Goal: Information Seeking & Learning: Learn about a topic

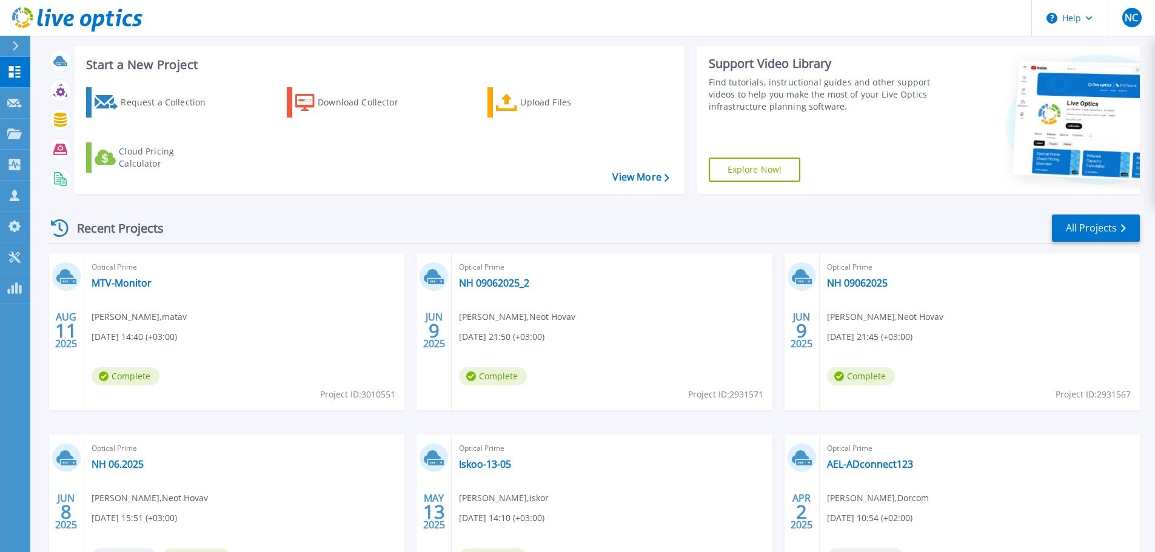
scroll to position [121, 0]
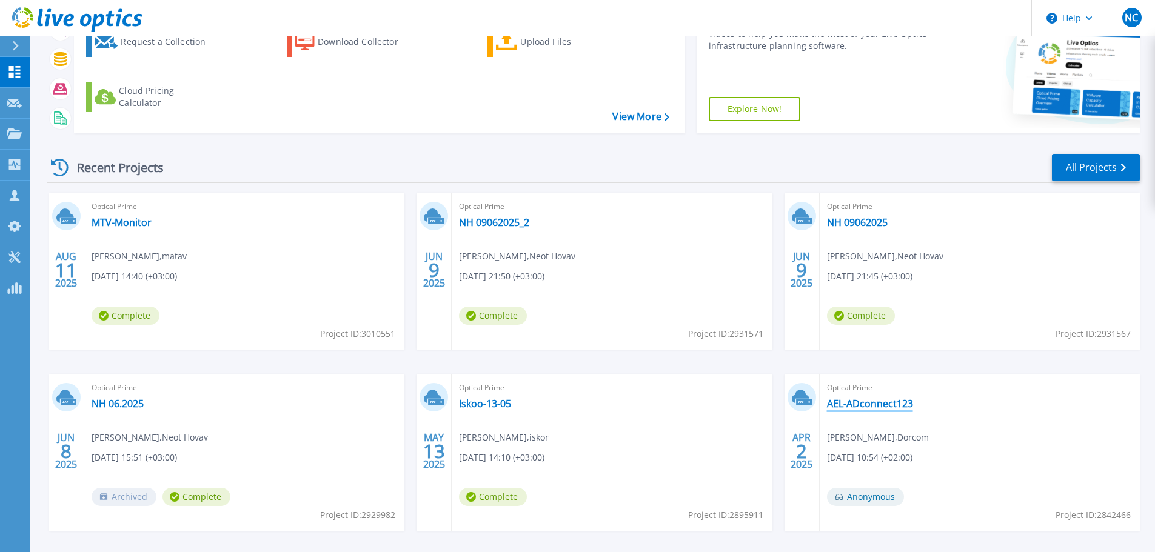
click at [882, 398] on link "AEL-ADconnect123" at bounding box center [870, 404] width 86 height 12
click at [882, 403] on link "AEL-ADconnect123" at bounding box center [870, 404] width 86 height 12
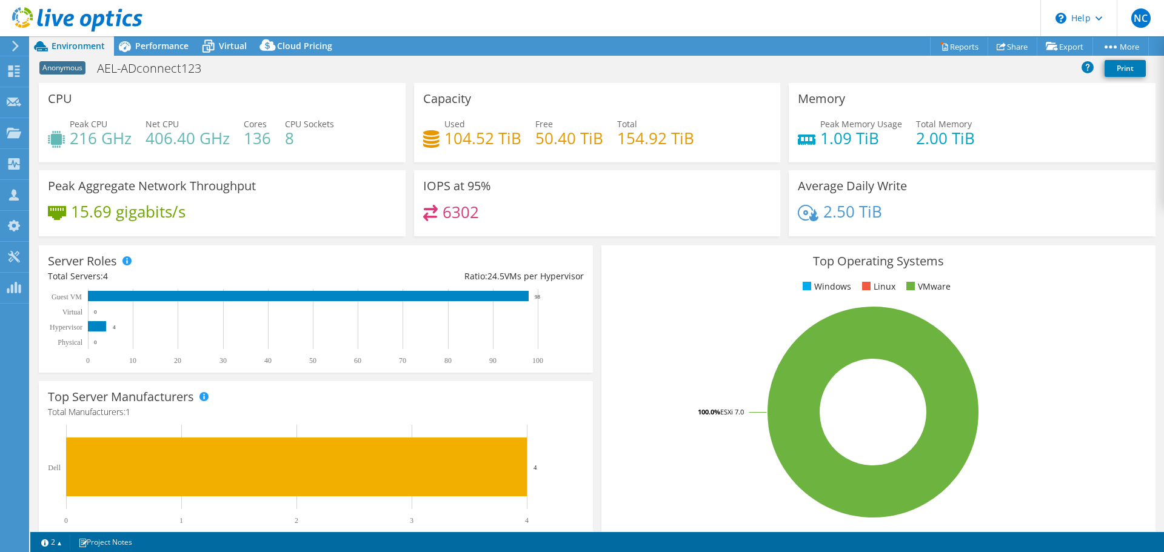
select select "USD"
click at [241, 47] on span "Virtual" at bounding box center [233, 46] width 28 height 12
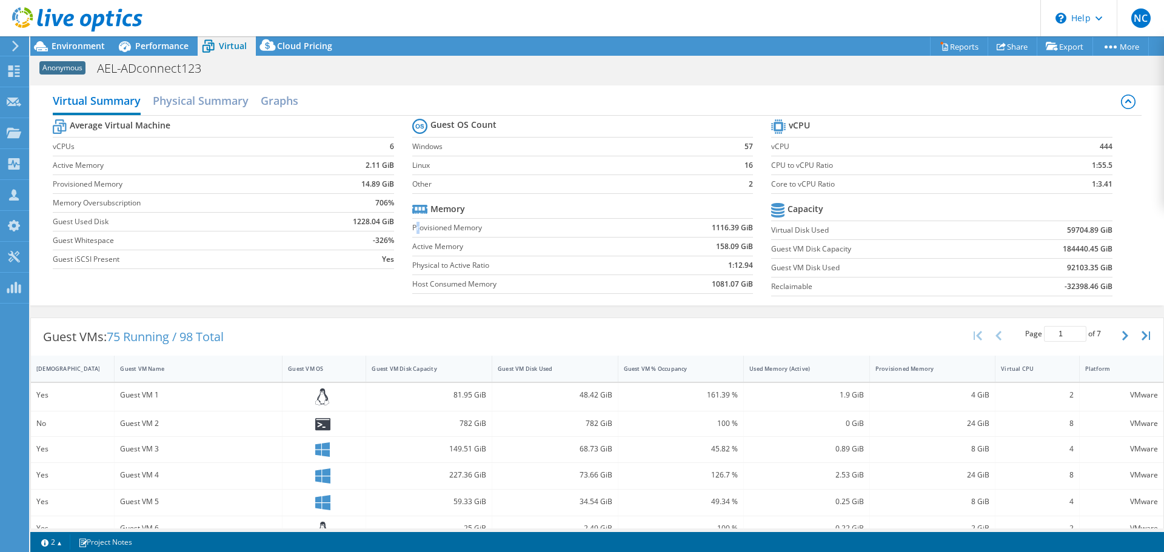
click at [418, 232] on label "Provisioned Memory" at bounding box center [529, 228] width 234 height 12
click at [222, 109] on h2 "Physical Summary" at bounding box center [201, 102] width 96 height 27
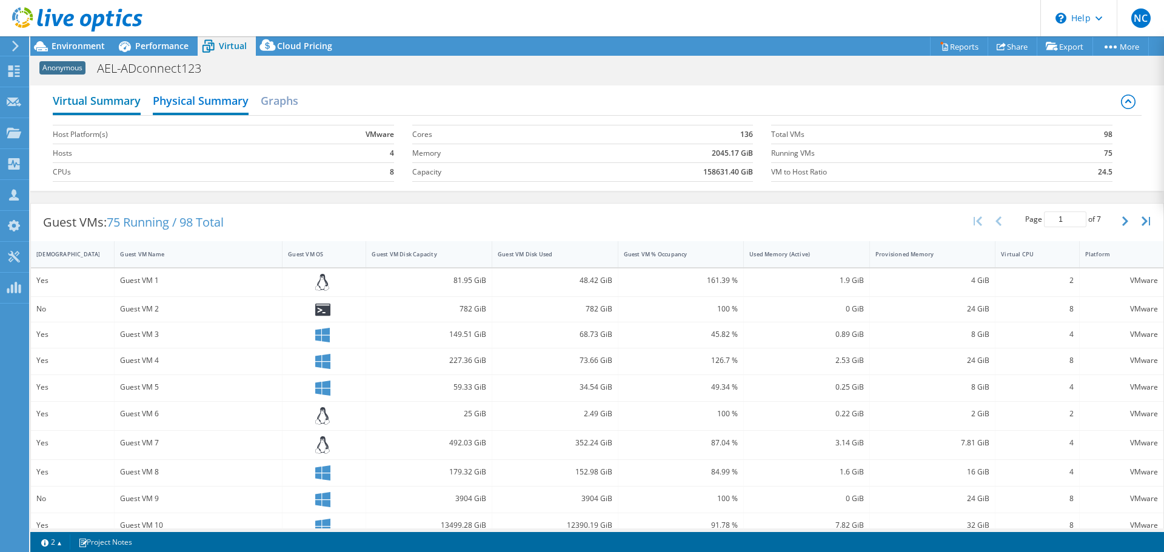
click at [131, 102] on h2 "Virtual Summary" at bounding box center [97, 102] width 88 height 27
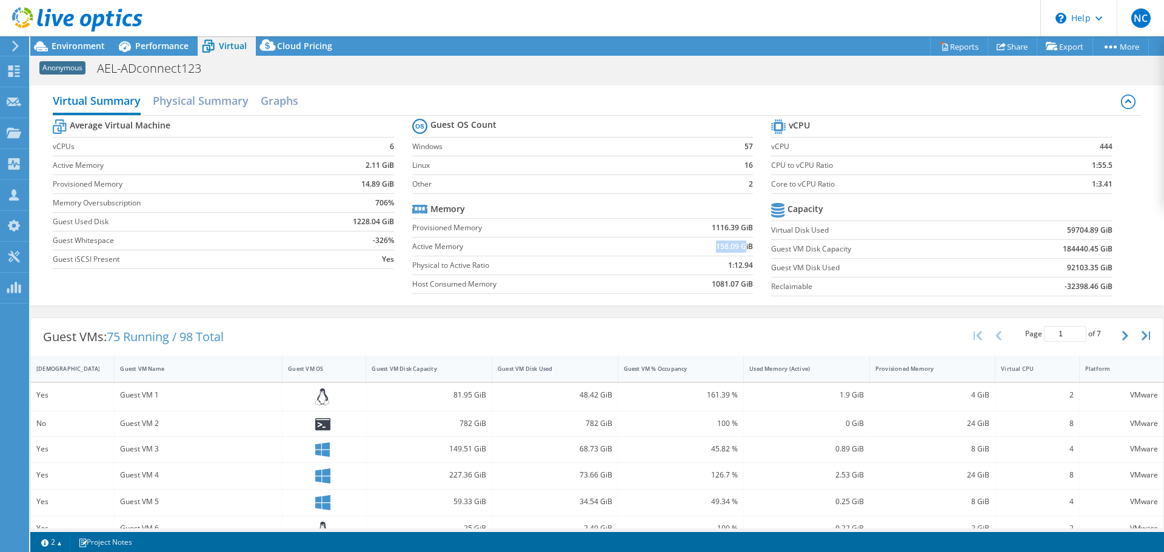
drag, startPoint x: 740, startPoint y: 250, endPoint x: 568, endPoint y: 246, distance: 171.7
click at [568, 246] on tr "Active Memory 158.09 GiB" at bounding box center [582, 246] width 341 height 19
click at [445, 225] on label "Provisioned Memory" at bounding box center [529, 228] width 234 height 12
click at [173, 50] on span "Performance" at bounding box center [161, 46] width 53 height 12
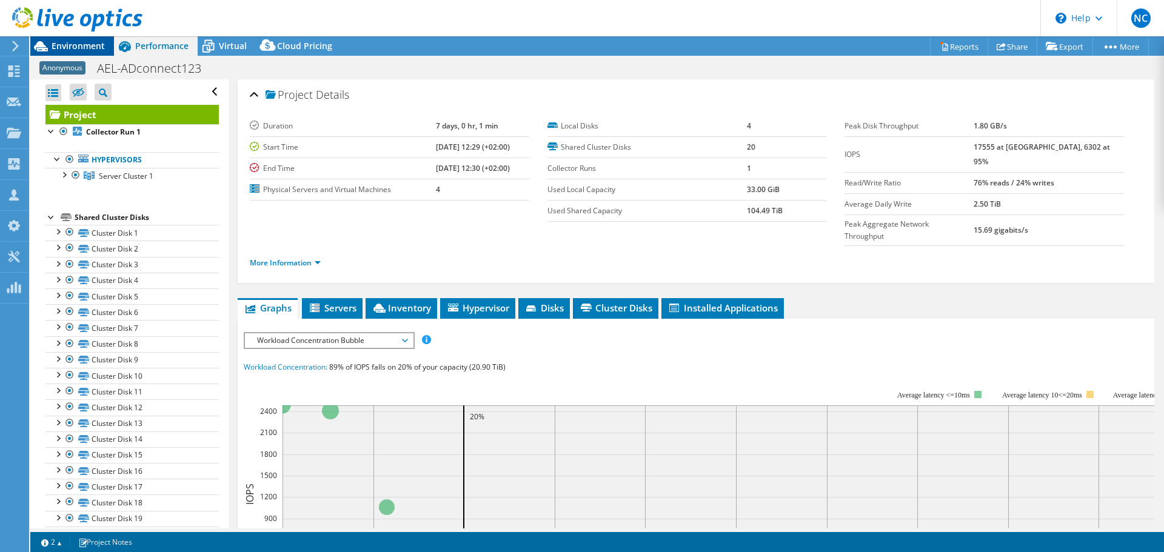
click at [98, 42] on span "Environment" at bounding box center [78, 46] width 53 height 12
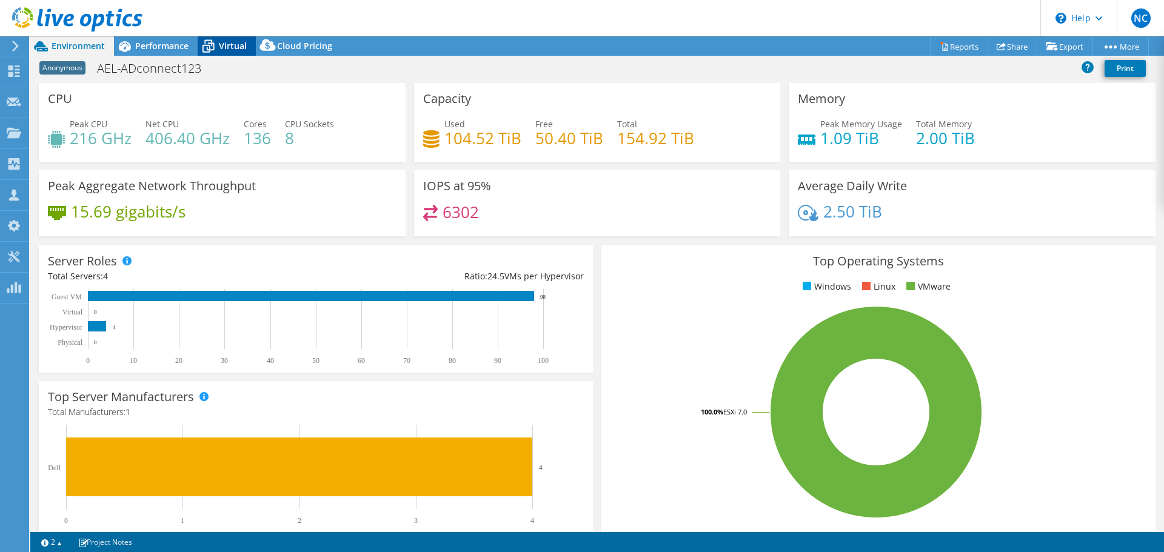
click at [226, 43] on span "Virtual" at bounding box center [233, 46] width 28 height 12
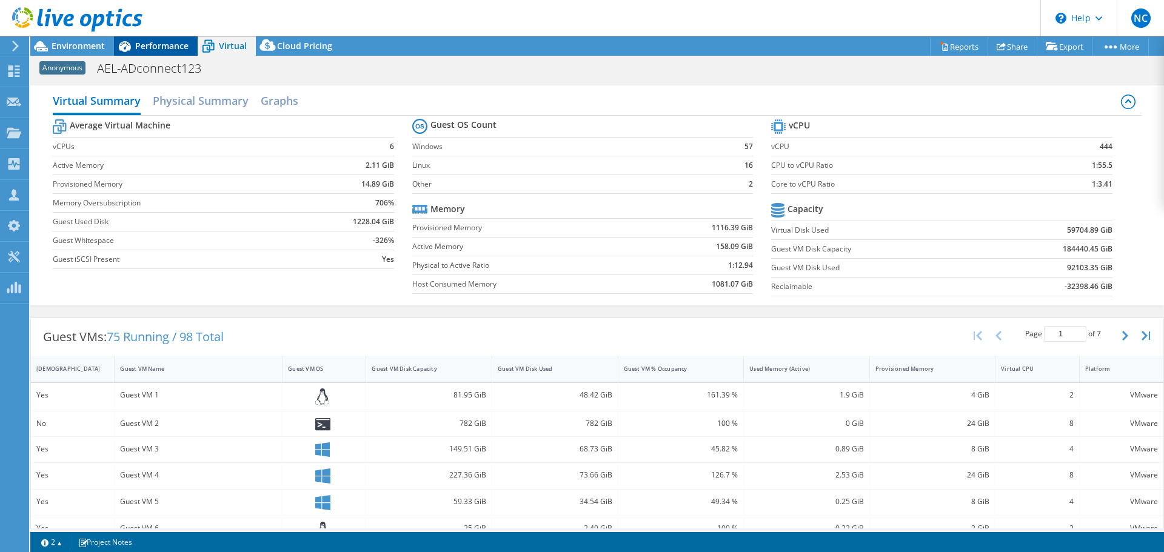
click at [142, 45] on span "Performance" at bounding box center [161, 46] width 53 height 12
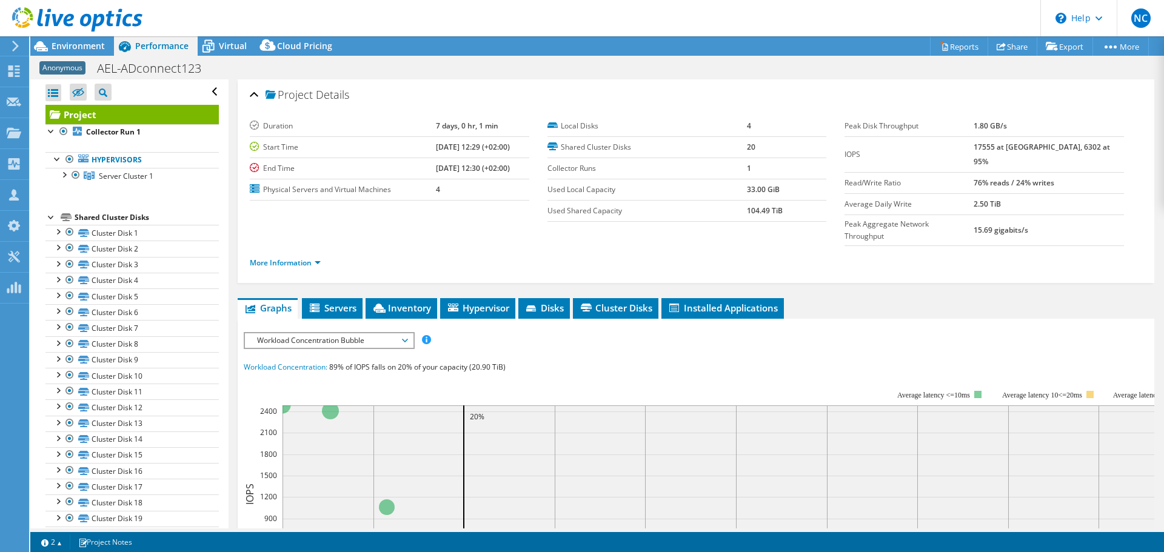
click at [92, 39] on div at bounding box center [71, 20] width 142 height 41
click at [88, 50] on span "Environment" at bounding box center [78, 46] width 53 height 12
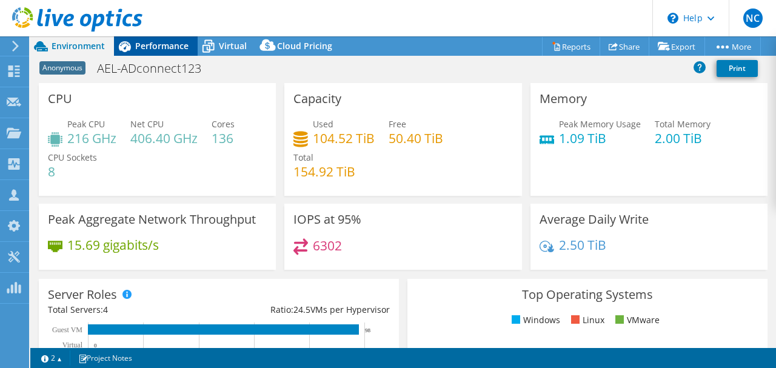
click at [156, 50] on span "Performance" at bounding box center [161, 46] width 53 height 12
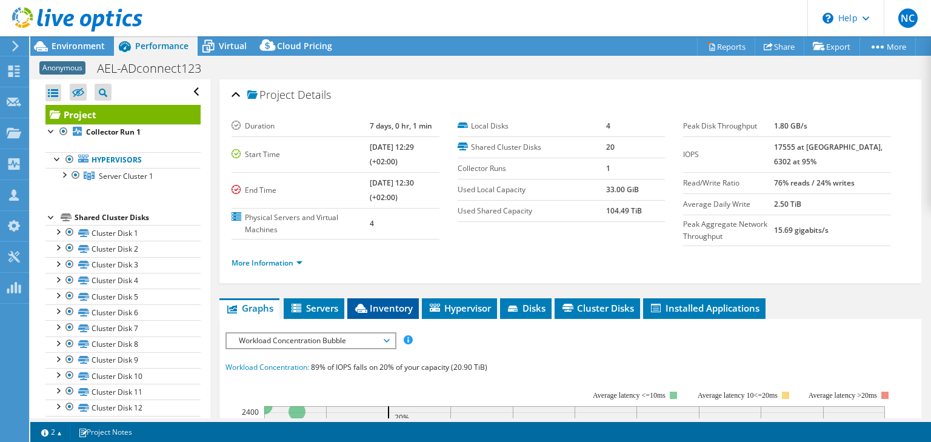
click at [400, 305] on span "Inventory" at bounding box center [383, 308] width 59 height 12
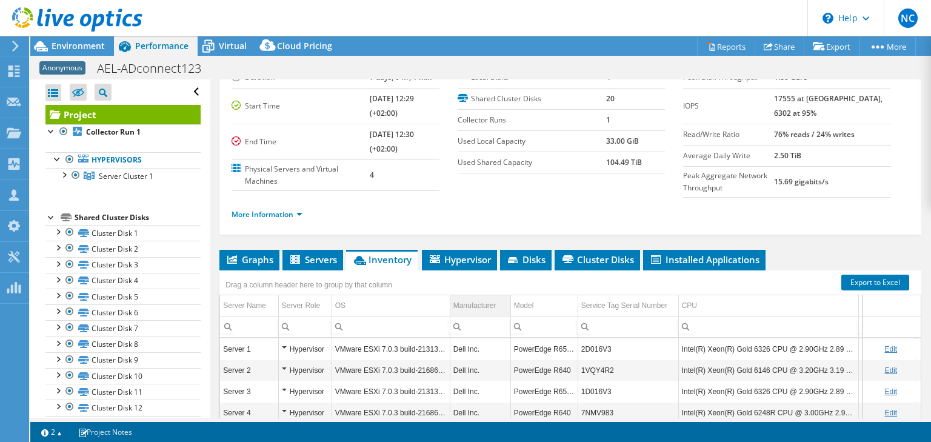
scroll to position [97, 0]
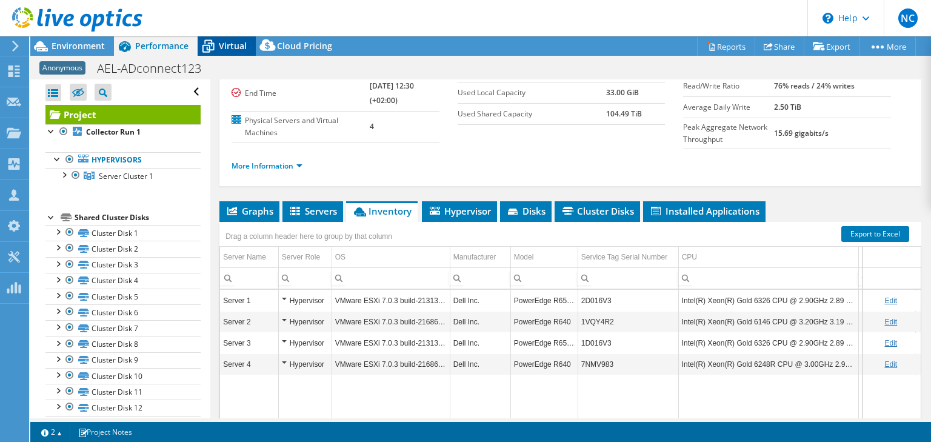
click at [242, 45] on span "Virtual" at bounding box center [233, 46] width 28 height 12
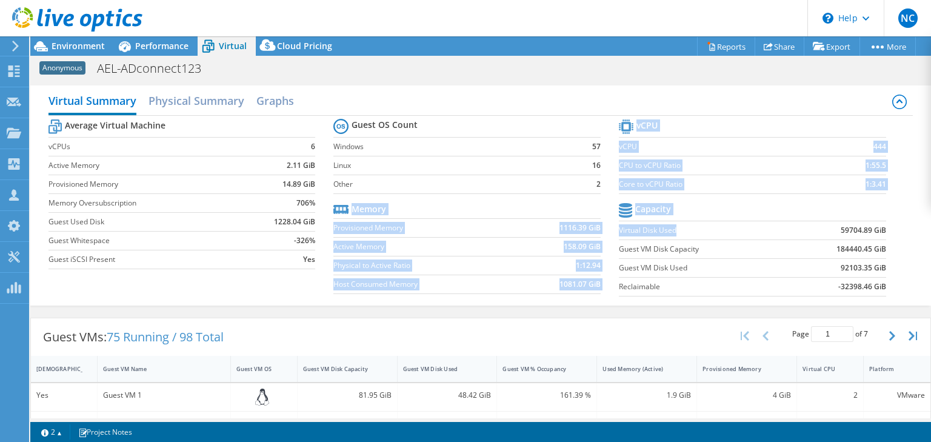
drag, startPoint x: 624, startPoint y: 229, endPoint x: 747, endPoint y: 233, distance: 123.1
click at [747, 233] on div "Average Virtual Machine vCPUs 6 Active Memory 2.11 GiB Provisioned Memory 14.89…" at bounding box center [481, 209] width 865 height 187
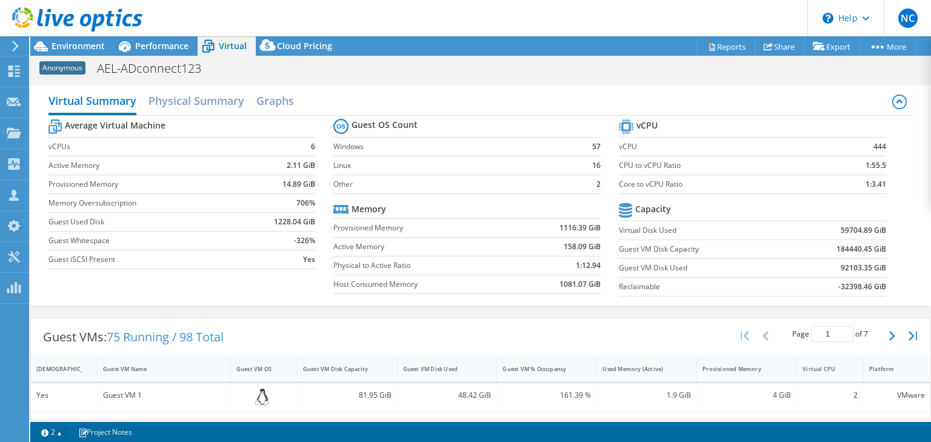
click at [855, 231] on b "59704.89 GiB" at bounding box center [863, 230] width 45 height 12
drag, startPoint x: 879, startPoint y: 228, endPoint x: 839, endPoint y: 227, distance: 40.0
click at [837, 230] on section "vCPU vCPU 444 CPU to vCPU Ratio 1:55.5 Core to vCPU Ratio 1:3.41 Capacity Virtu…" at bounding box center [762, 209] width 286 height 186
click at [841, 227] on b "59704.89 GiB" at bounding box center [863, 230] width 45 height 12
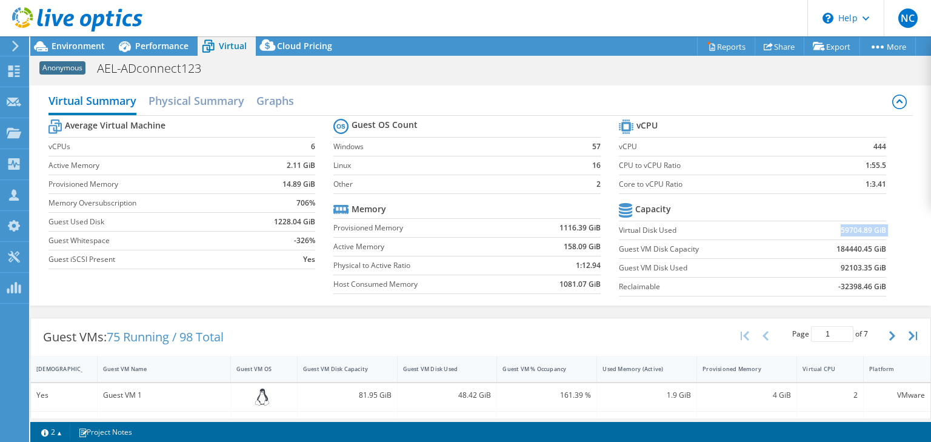
click at [841, 227] on b "59704.89 GiB" at bounding box center [863, 230] width 45 height 12
drag, startPoint x: 617, startPoint y: 266, endPoint x: 876, endPoint y: 261, distance: 259.6
click at [876, 261] on tr "Guest VM Disk Used 92103.35 GiB" at bounding box center [752, 267] width 267 height 19
click at [850, 234] on b "59704.89 GiB" at bounding box center [863, 230] width 45 height 12
drag, startPoint x: 878, startPoint y: 228, endPoint x: 614, endPoint y: 229, distance: 263.8
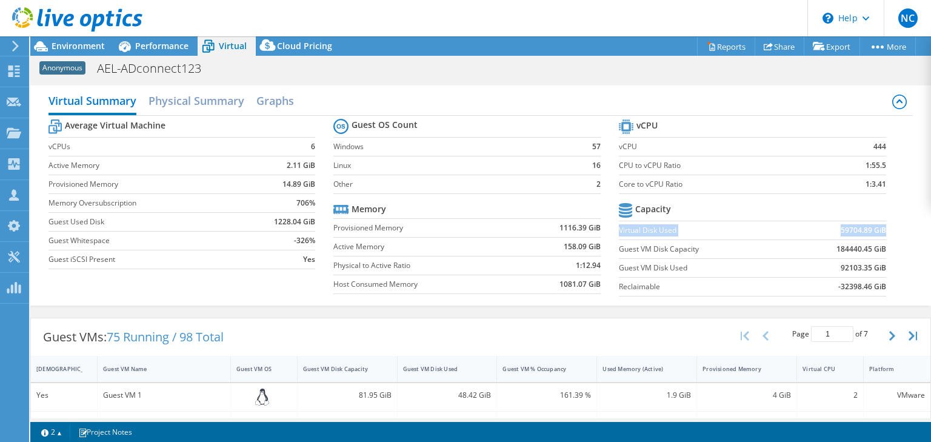
click at [619, 229] on tr "Virtual Disk Used 59704.89 GiB" at bounding box center [752, 230] width 267 height 19
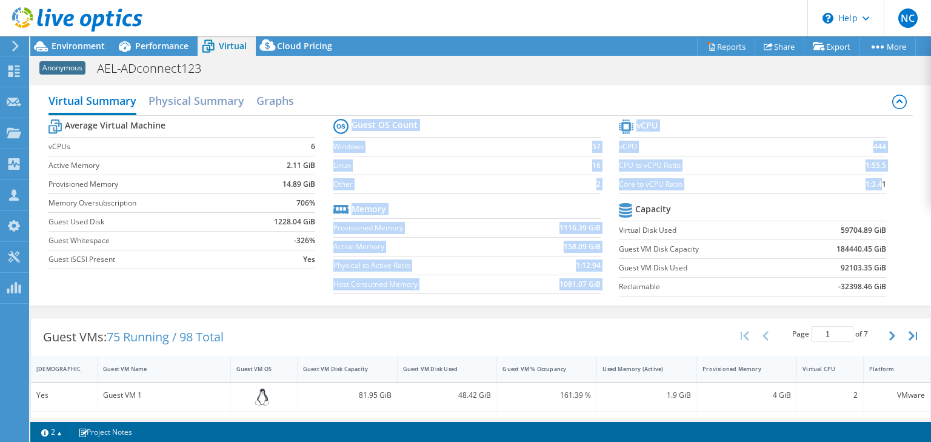
drag, startPoint x: 869, startPoint y: 181, endPoint x: 612, endPoint y: 184, distance: 257.1
click at [612, 184] on div "Average Virtual Machine vCPUs 6 Active Memory 2.11 GiB Provisioned Memory 14.89…" at bounding box center [481, 209] width 865 height 187
click at [638, 183] on label "Core to vCPU Ratio" at bounding box center [722, 184] width 206 height 12
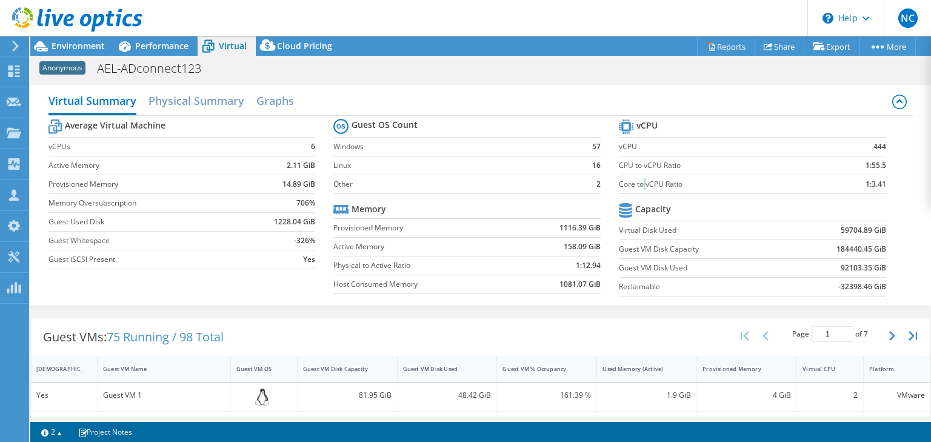
click at [639, 183] on label "Core to vCPU Ratio" at bounding box center [722, 184] width 206 height 12
click at [640, 182] on label "Core to vCPU Ratio" at bounding box center [722, 184] width 206 height 12
click at [637, 179] on label "Core to vCPU Ratio" at bounding box center [722, 184] width 206 height 12
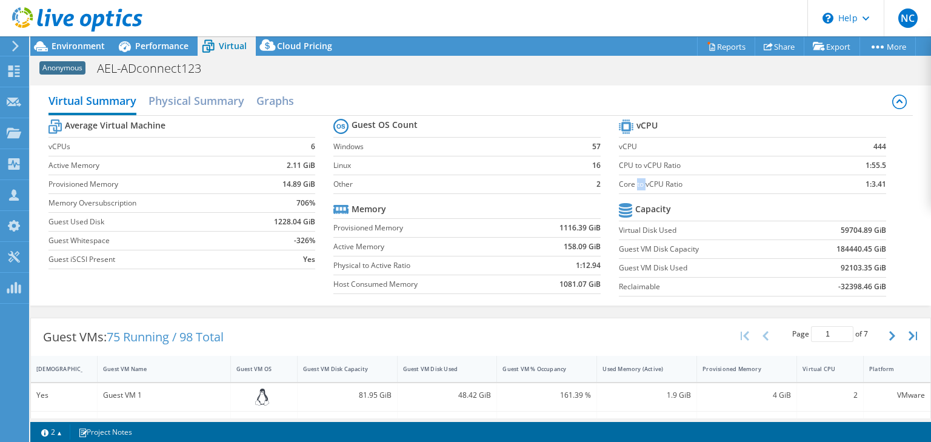
click at [637, 179] on label "Core to vCPU Ratio" at bounding box center [722, 184] width 206 height 12
click at [625, 181] on label "Core to vCPU Ratio" at bounding box center [722, 184] width 206 height 12
click at [620, 183] on label "Core to vCPU Ratio" at bounding box center [722, 184] width 206 height 12
drag, startPoint x: 616, startPoint y: 182, endPoint x: 870, endPoint y: 187, distance: 253.5
click at [871, 187] on tr "Core to vCPU Ratio 1:3.41" at bounding box center [752, 184] width 267 height 19
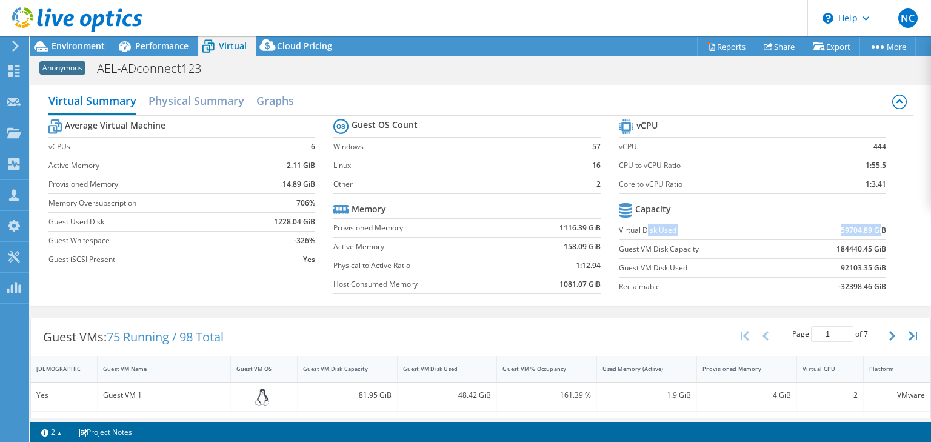
drag, startPoint x: 876, startPoint y: 229, endPoint x: 642, endPoint y: 230, distance: 233.5
click at [642, 230] on tr "Virtual Disk Used 59704.89 GiB" at bounding box center [752, 230] width 267 height 19
click at [107, 96] on h2 "Virtual Summary" at bounding box center [93, 102] width 88 height 27
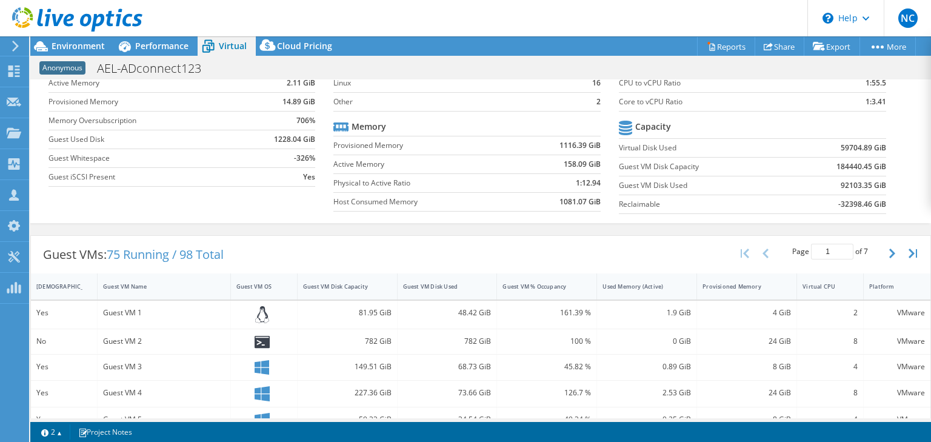
scroll to position [0, 0]
click at [438, 286] on div "Guest VM Disk Used" at bounding box center [440, 287] width 74 height 8
click at [439, 284] on div "Guest VM Disk Used" at bounding box center [440, 287] width 74 height 8
drag, startPoint x: 483, startPoint y: 310, endPoint x: 407, endPoint y: 318, distance: 75.6
click at [407, 318] on div "39674.29 GiB" at bounding box center [448, 314] width 100 height 26
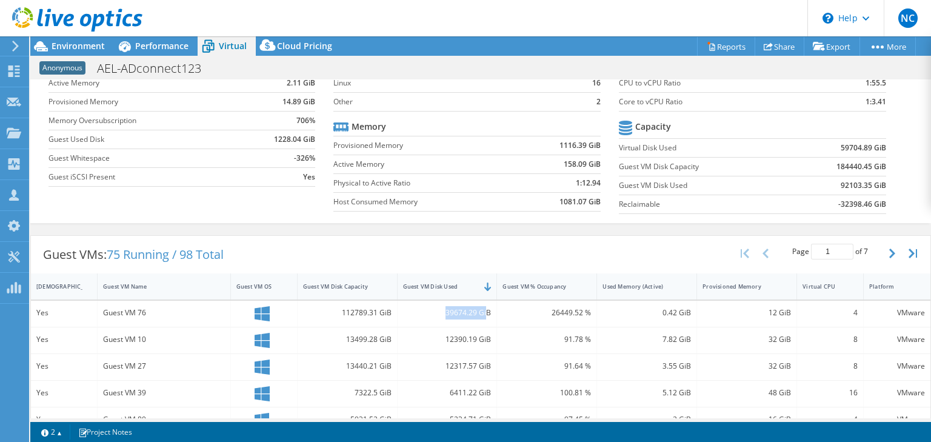
scroll to position [34, 0]
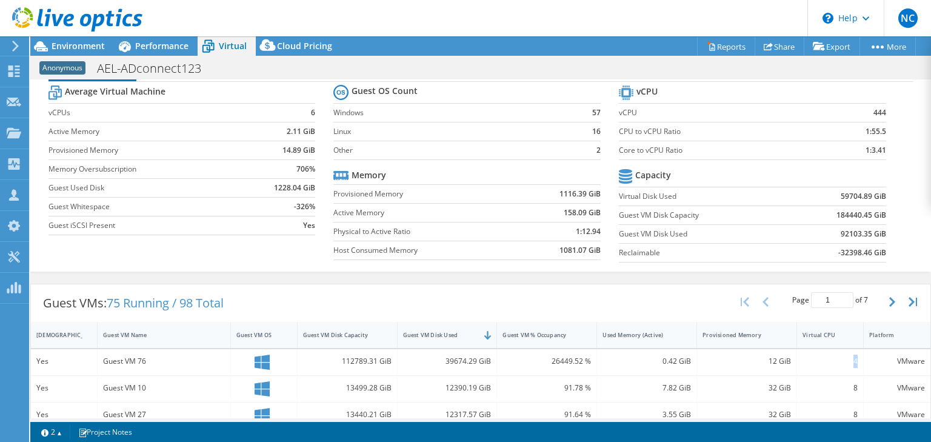
drag, startPoint x: 848, startPoint y: 357, endPoint x: 854, endPoint y: 361, distance: 8.2
click at [854, 361] on div "4" at bounding box center [830, 362] width 67 height 26
